Goal: Information Seeking & Learning: Learn about a topic

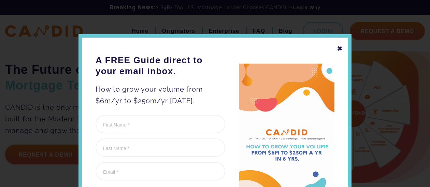
click at [338, 48] on div "✖" at bounding box center [340, 49] width 6 height 12
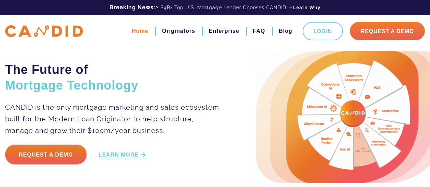
click at [142, 29] on link "Home" at bounding box center [140, 31] width 16 height 12
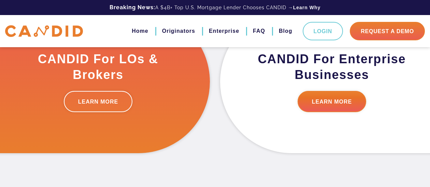
scroll to position [205, 0]
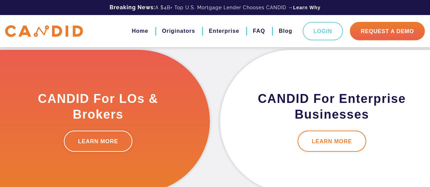
click at [332, 148] on link "LEARN MORE" at bounding box center [332, 141] width 69 height 21
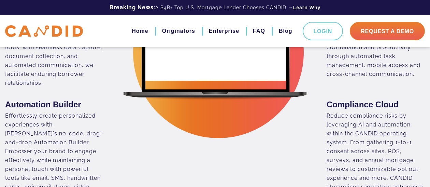
scroll to position [376, 0]
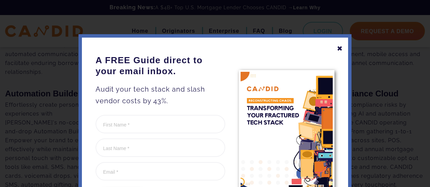
click at [338, 51] on div "✖" at bounding box center [340, 49] width 6 height 12
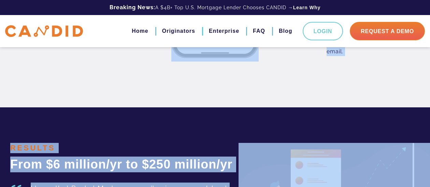
scroll to position [1025, 0]
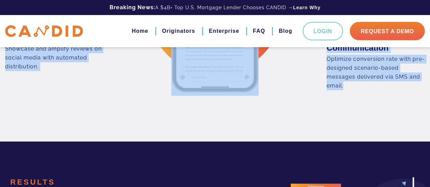
drag, startPoint x: 7, startPoint y: 78, endPoint x: 358, endPoint y: 104, distance: 352.5
copy div "CRM + AI + Data Experience the transformative power of CANDID’s proven CRM tool…"
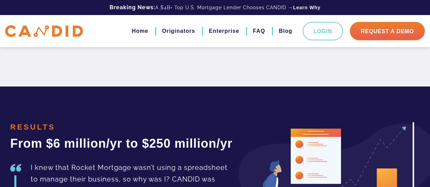
scroll to position [1127, 0]
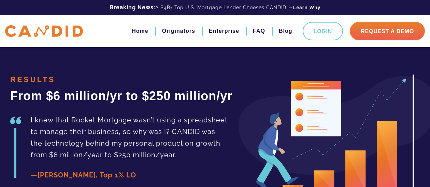
click at [141, 114] on p "I knew that Rocket Mortgage wasn’t using a spreadsheet to manage their business…" at bounding box center [138, 137] width 215 height 46
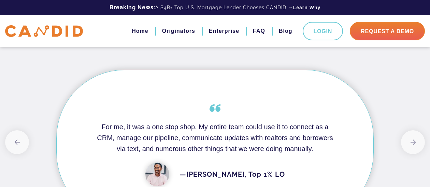
scroll to position [1537, 0]
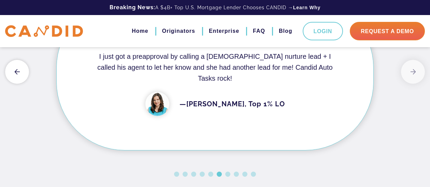
click at [15, 84] on button "Previous" at bounding box center [17, 72] width 24 height 24
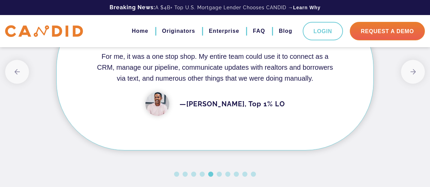
drag, startPoint x: 97, startPoint y: 83, endPoint x: 172, endPoint y: 96, distance: 75.9
click at [168, 84] on h4 "For me, it was a one stop shop. My entire team could use it to connect as a CRM…" at bounding box center [215, 67] width 238 height 33
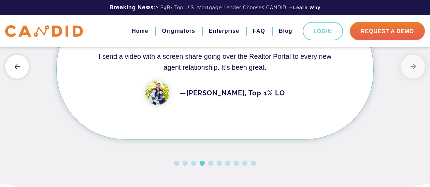
click at [12, 79] on button "Previous" at bounding box center [17, 67] width 24 height 24
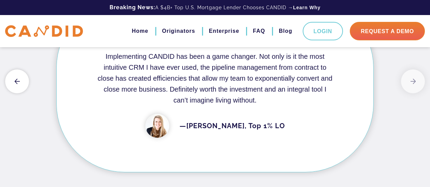
click at [15, 93] on button "Previous" at bounding box center [17, 81] width 24 height 24
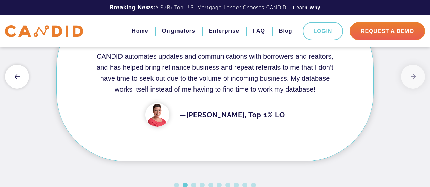
click at [15, 88] on button "Previous" at bounding box center [17, 77] width 24 height 24
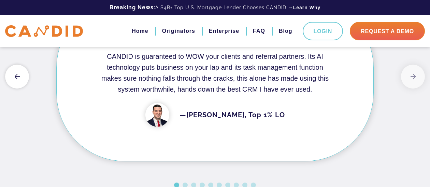
click at [15, 88] on button "Previous" at bounding box center [17, 77] width 24 height 24
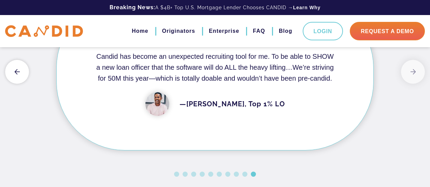
click at [18, 84] on button "Previous" at bounding box center [17, 72] width 24 height 24
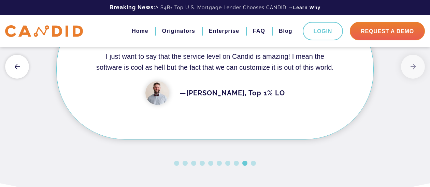
click at [19, 79] on button "Previous" at bounding box center [17, 67] width 24 height 24
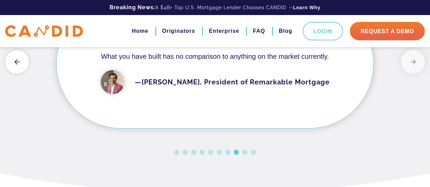
click at [15, 74] on button "Previous" at bounding box center [17, 62] width 24 height 24
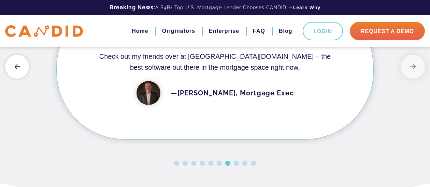
click at [15, 79] on button "Previous" at bounding box center [17, 67] width 24 height 24
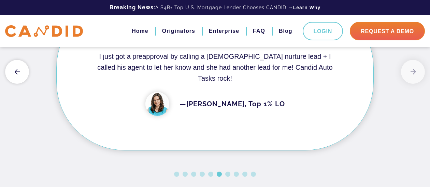
click at [15, 84] on button "Previous" at bounding box center [17, 72] width 24 height 24
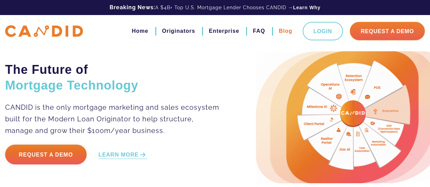
click at [286, 32] on link "Blog" at bounding box center [286, 31] width 14 height 12
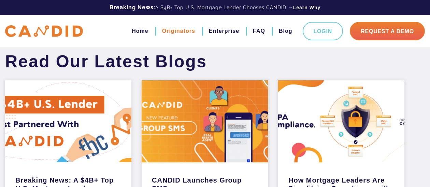
click at [192, 31] on link "Originators" at bounding box center [178, 31] width 33 height 12
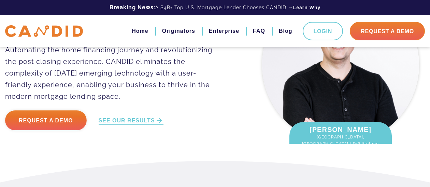
scroll to position [239, 0]
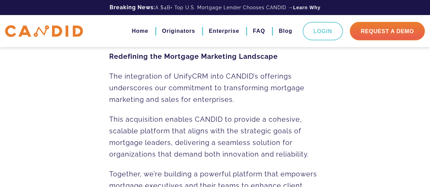
scroll to position [581, 0]
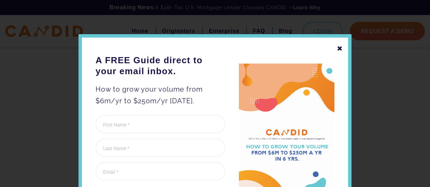
click at [337, 46] on div "✖" at bounding box center [340, 49] width 6 height 12
